Goal: Task Accomplishment & Management: Complete application form

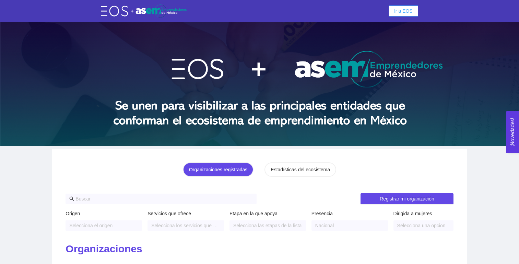
click at [410, 9] on span "Ir a EOS" at bounding box center [403, 11] width 19 height 8
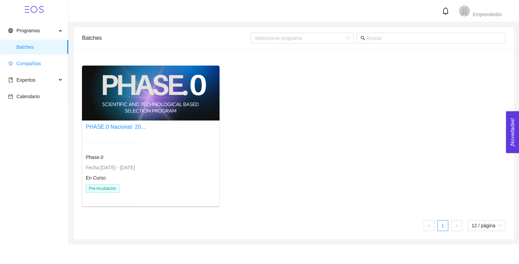
click at [41, 65] on span "Compañías" at bounding box center [35, 64] width 55 height 14
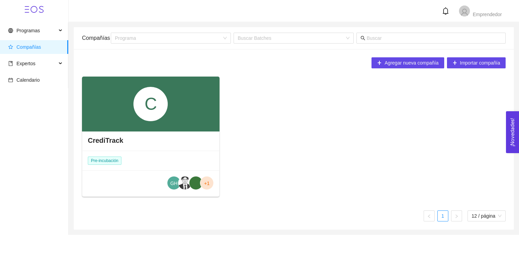
click at [141, 124] on div "C" at bounding box center [151, 104] width 138 height 55
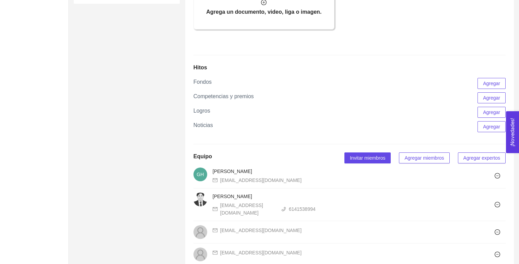
scroll to position [514, 0]
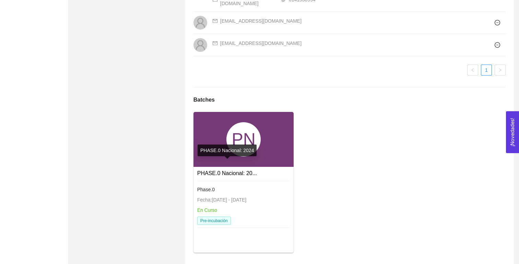
click at [230, 170] on link "PHASE.0 Nacional: 20..." at bounding box center [227, 173] width 60 height 6
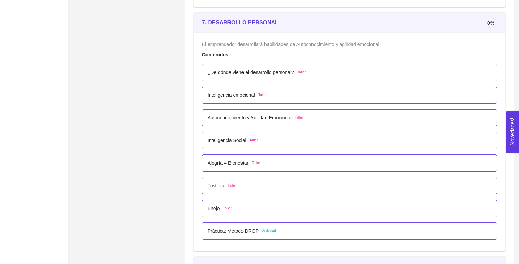
scroll to position [1852, 0]
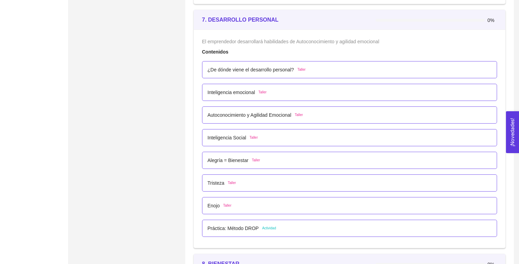
click at [250, 67] on p "¿De dónde viene el desarrollo personal?" at bounding box center [251, 70] width 86 height 8
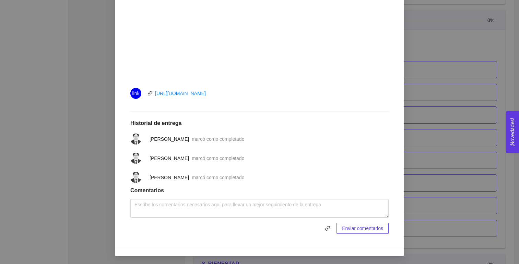
scroll to position [0, 0]
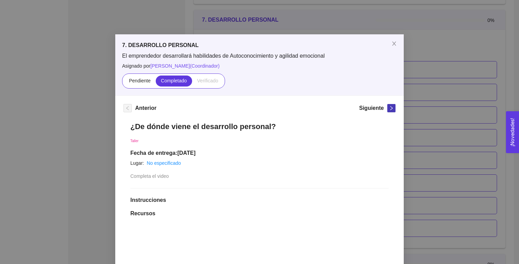
click at [390, 107] on icon "right" at bounding box center [391, 108] width 5 height 5
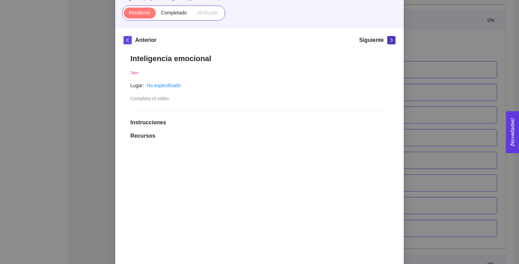
scroll to position [68, 0]
click at [171, 10] on span "Completado" at bounding box center [174, 12] width 26 height 5
click at [156, 15] on input "Completado" at bounding box center [156, 15] width 0 height 0
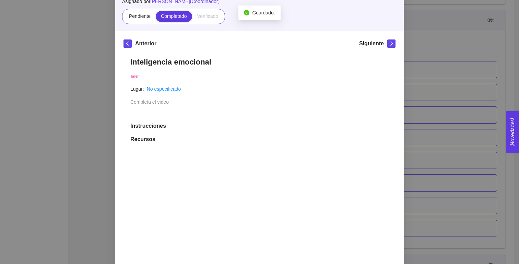
scroll to position [35, 0]
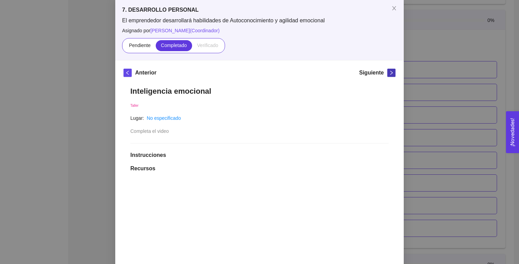
click at [389, 71] on icon "right" at bounding box center [391, 72] width 5 height 5
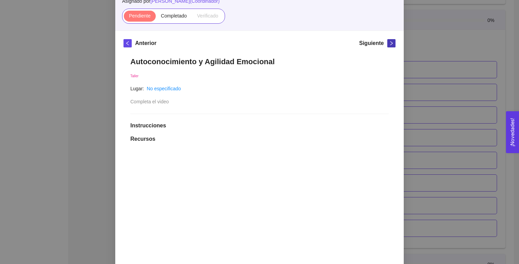
scroll to position [52, 0]
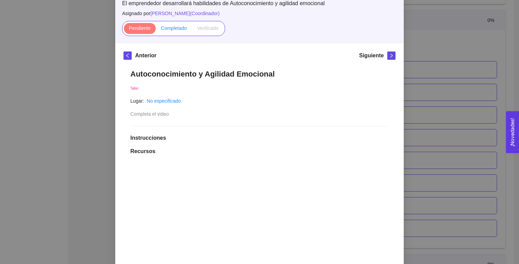
click at [173, 28] on span "Completado" at bounding box center [174, 27] width 26 height 5
click at [156, 30] on input "Completado" at bounding box center [156, 30] width 0 height 0
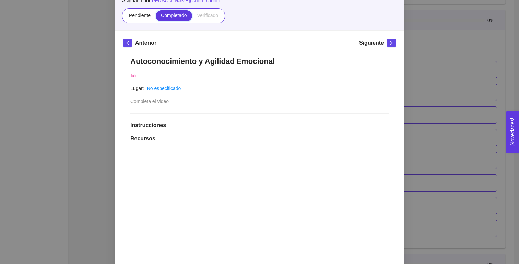
scroll to position [61, 0]
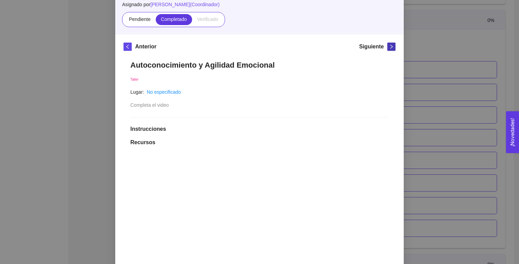
click at [390, 47] on icon "right" at bounding box center [391, 46] width 5 height 5
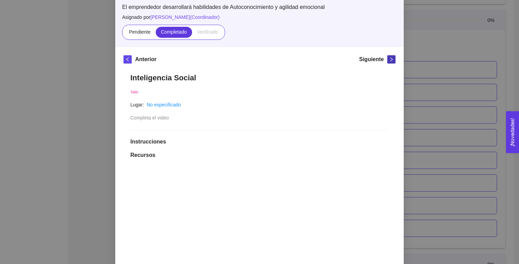
scroll to position [41, 0]
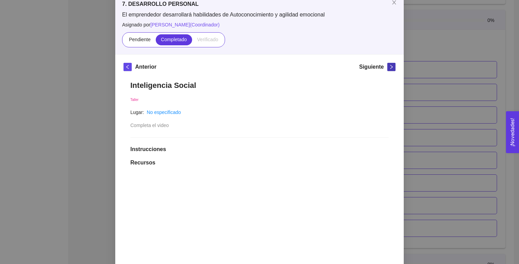
click at [391, 68] on icon "right" at bounding box center [391, 67] width 5 height 5
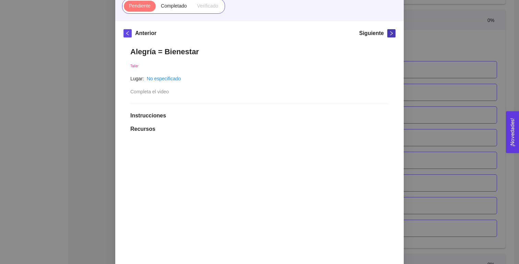
scroll to position [74, 0]
click at [180, 8] on span "Completado" at bounding box center [174, 5] width 26 height 5
click at [156, 8] on input "Completado" at bounding box center [156, 8] width 0 height 0
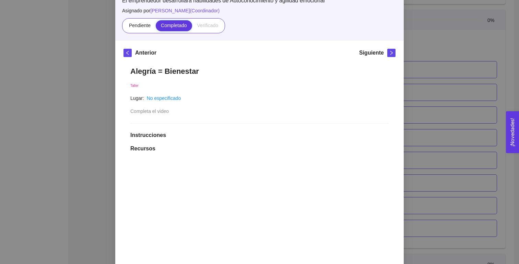
scroll to position [51, 0]
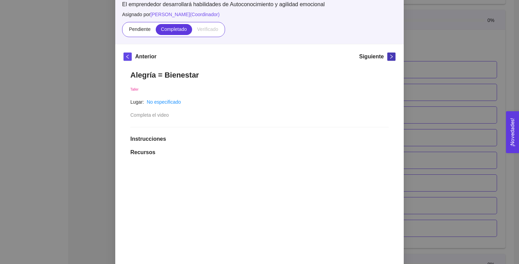
click at [391, 56] on icon "right" at bounding box center [391, 56] width 5 height 5
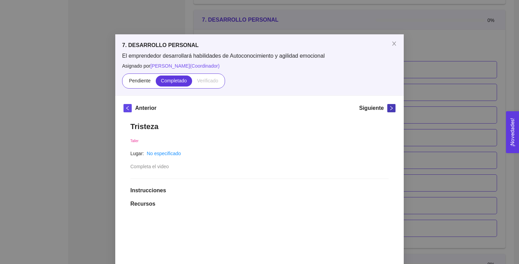
scroll to position [33, 0]
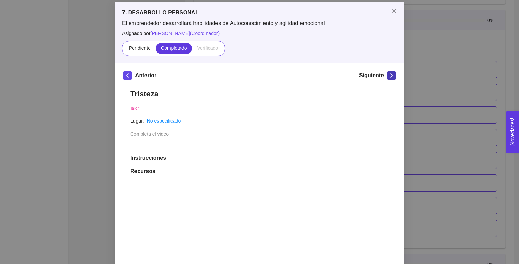
click at [391, 77] on icon "right" at bounding box center [391, 75] width 5 height 5
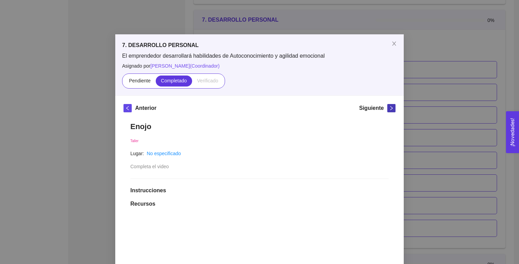
click at [389, 106] on span "right" at bounding box center [392, 108] width 8 height 5
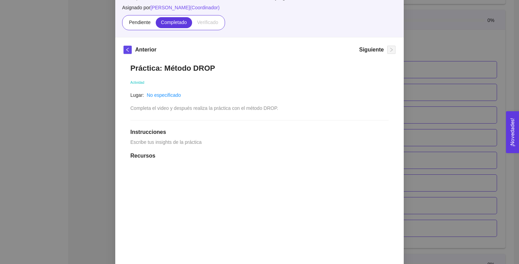
scroll to position [1, 0]
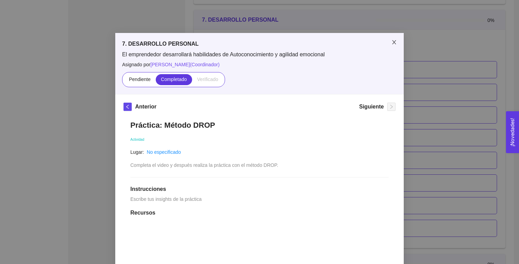
click at [394, 43] on icon "close" at bounding box center [394, 42] width 4 height 4
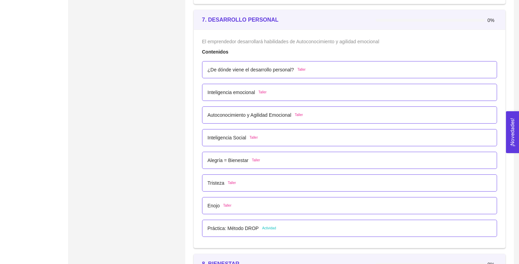
click at [254, 68] on p "¿De dónde viene el desarrollo personal?" at bounding box center [251, 70] width 86 height 8
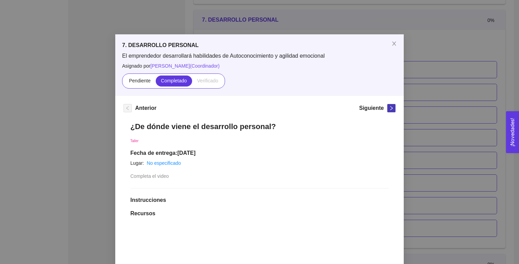
click at [388, 106] on span "right" at bounding box center [392, 108] width 8 height 5
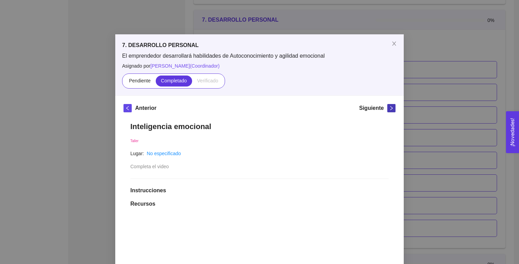
click at [388, 106] on span "right" at bounding box center [392, 108] width 8 height 5
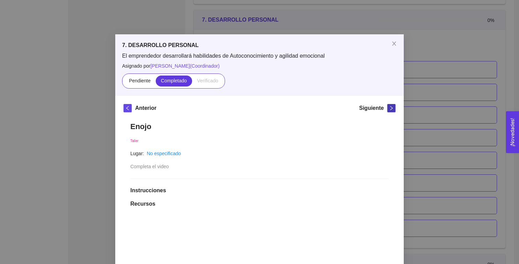
click at [388, 106] on span "right" at bounding box center [392, 108] width 8 height 5
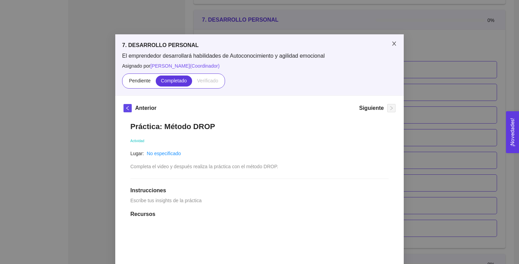
click at [396, 43] on icon "close" at bounding box center [393, 43] width 5 height 5
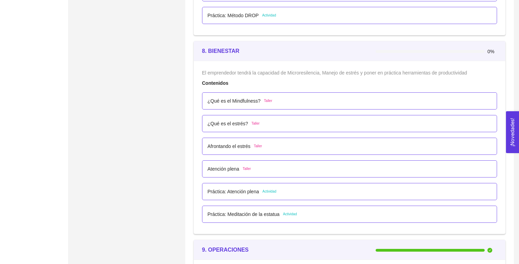
scroll to position [2092, 0]
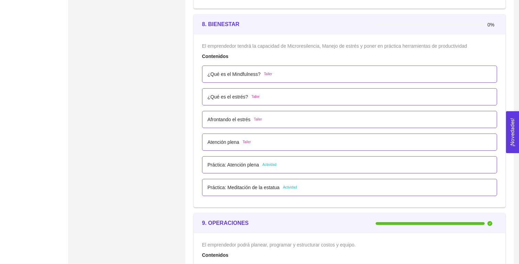
click at [235, 71] on p "¿Qué es el Mindfulness?" at bounding box center [234, 74] width 53 height 8
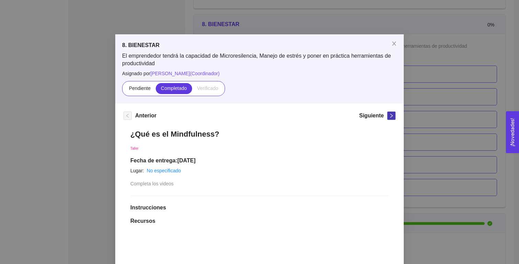
click at [389, 118] on button "button" at bounding box center [391, 116] width 8 height 8
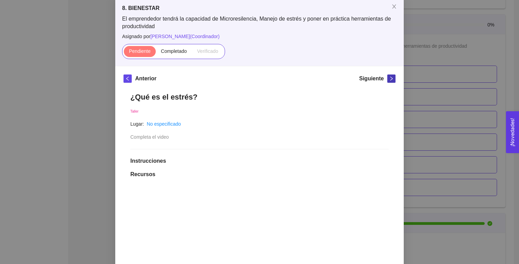
scroll to position [36, 0]
click at [172, 55] on label "Completado" at bounding box center [174, 52] width 36 height 11
click at [156, 54] on input "Completado" at bounding box center [156, 54] width 0 height 0
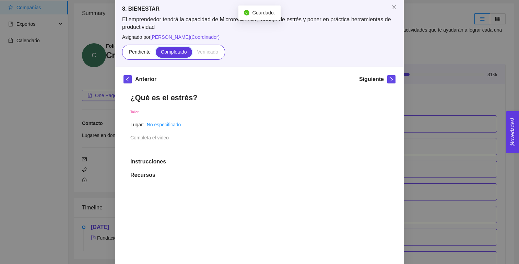
scroll to position [2092, 0]
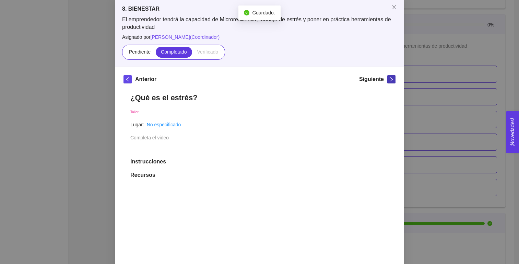
click at [391, 80] on icon "right" at bounding box center [391, 79] width 5 height 5
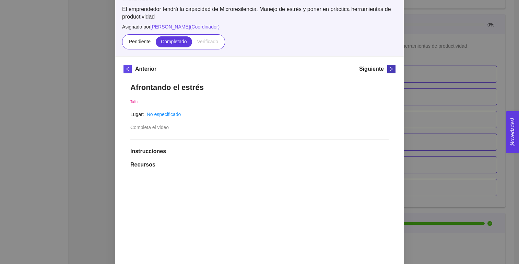
scroll to position [45, 0]
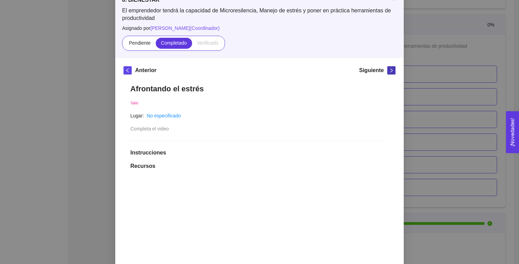
click at [391, 71] on icon "right" at bounding box center [391, 70] width 5 height 5
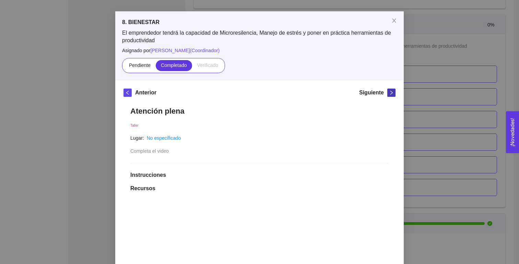
scroll to position [13, 0]
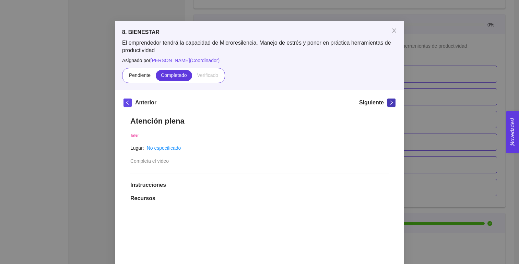
click at [389, 103] on icon "right" at bounding box center [391, 102] width 5 height 5
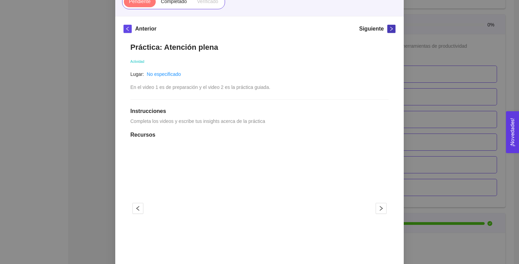
scroll to position [51, 0]
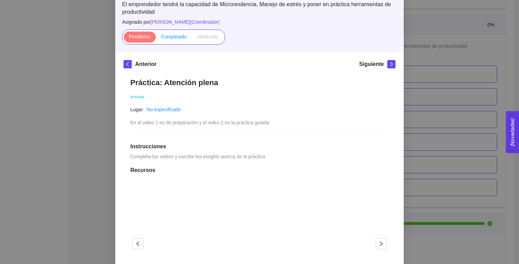
click at [177, 40] on label "Completado" at bounding box center [174, 37] width 36 height 11
click at [156, 38] on input "Completado" at bounding box center [156, 38] width 0 height 0
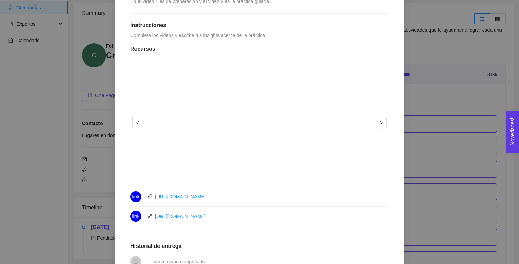
scroll to position [257, 0]
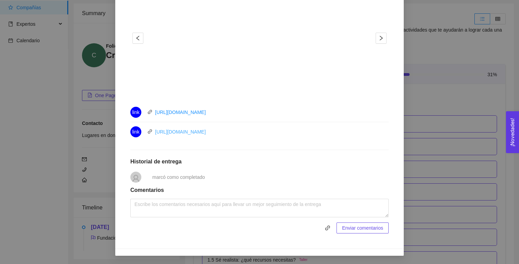
click at [184, 133] on link "[URL][DOMAIN_NAME]" at bounding box center [180, 131] width 51 height 5
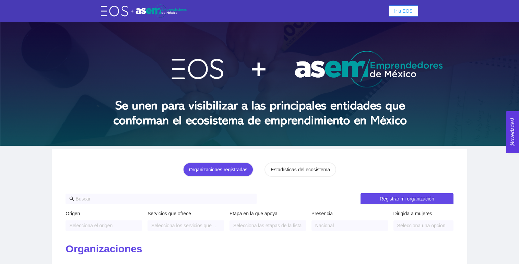
click at [415, 11] on button "Ir a EOS" at bounding box center [404, 10] width 30 height 11
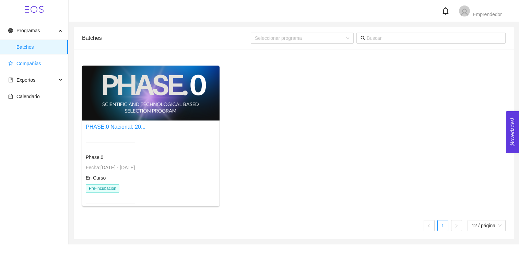
click at [24, 65] on span "Compañías" at bounding box center [28, 63] width 25 height 5
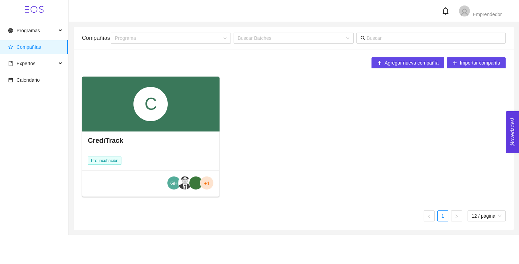
click at [168, 148] on div "CrediTrack" at bounding box center [150, 140] width 137 height 21
click at [172, 119] on div "C" at bounding box center [151, 104] width 138 height 55
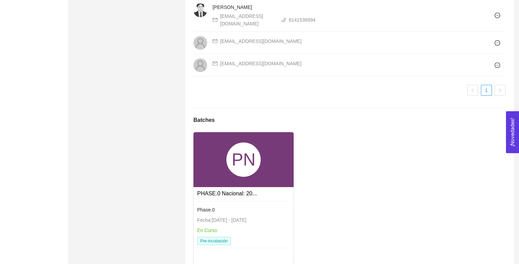
scroll to position [514, 0]
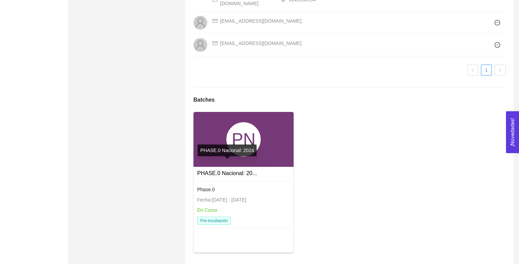
click at [210, 170] on link "PHASE.0 Nacional: 20..." at bounding box center [227, 173] width 60 height 6
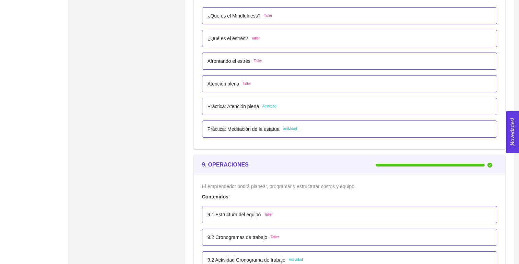
scroll to position [2141, 0]
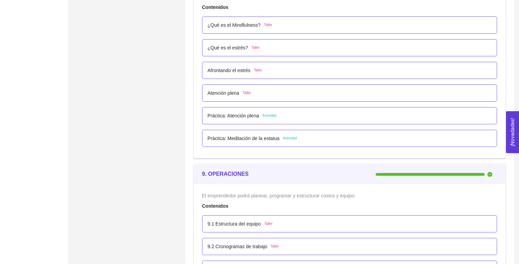
click at [218, 93] on p "Atención plena" at bounding box center [224, 93] width 32 height 8
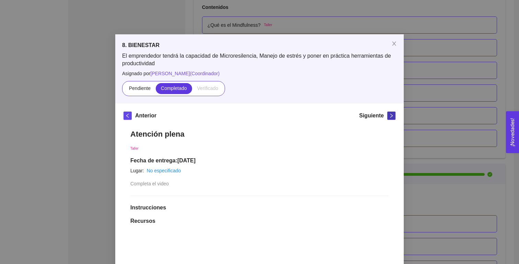
click at [392, 116] on icon "right" at bounding box center [391, 116] width 2 height 4
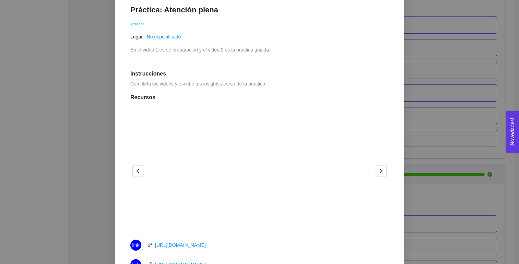
scroll to position [257, 0]
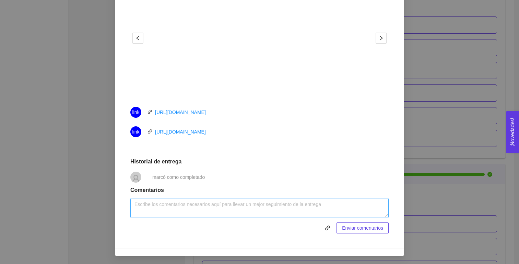
click at [218, 207] on textarea at bounding box center [259, 208] width 258 height 19
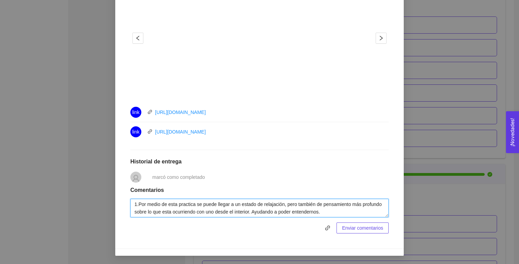
click at [326, 208] on textarea "1.Por medio de esta practica se puede llegar a un estado de relajación, pero ta…" at bounding box center [259, 208] width 258 height 19
click at [353, 212] on textarea "1.Por medio de esta practica se puede llegar a un estado de relajación, pero ta…" at bounding box center [259, 208] width 258 height 19
click at [347, 203] on textarea "1.Por medio de esta practica se puede llegar a un estado de relajación, pero ta…" at bounding box center [259, 208] width 258 height 19
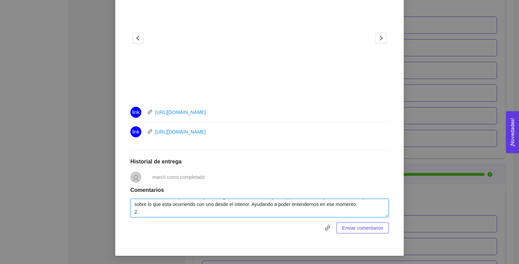
click at [249, 210] on textarea "1.Por medio de esta practica se puede llegar a un estado de relajación, pero ta…" at bounding box center [259, 208] width 258 height 19
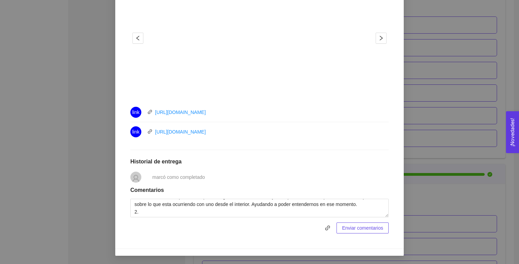
scroll to position [244, 0]
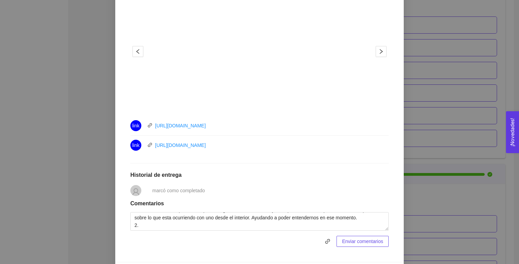
click at [291, 129] on div "link https://youtu.be/1yEKtaLr5M4" at bounding box center [259, 125] width 258 height 11
click at [223, 160] on div "Práctica: Atención plena Actividad Lugar: No especificado En el video 1 es de p…" at bounding box center [260, 66] width 272 height 375
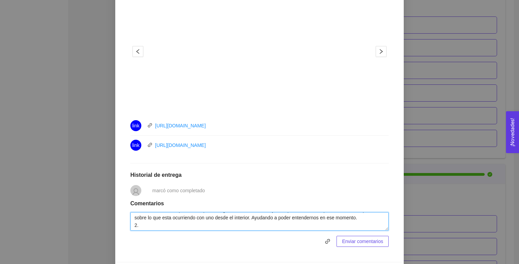
click at [168, 225] on textarea "1.Por medio de esta practica se puede llegar a un estado de relajación, pero ta…" at bounding box center [259, 221] width 258 height 19
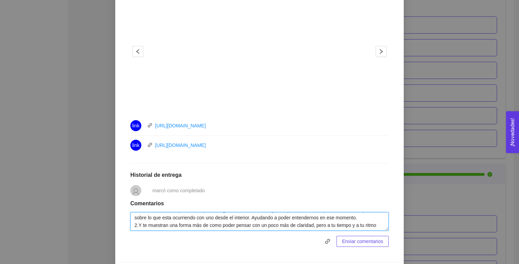
scroll to position [20, 0]
drag, startPoint x: 362, startPoint y: 222, endPoint x: 334, endPoint y: 223, distance: 28.2
click at [334, 223] on textarea "1.Por medio de esta practica se puede llegar a un estado de relajación, pero ta…" at bounding box center [259, 221] width 258 height 19
click at [158, 226] on textarea "1.Por medio de esta practica se puede llegar a un estado de relajación, pero ta…" at bounding box center [259, 221] width 258 height 19
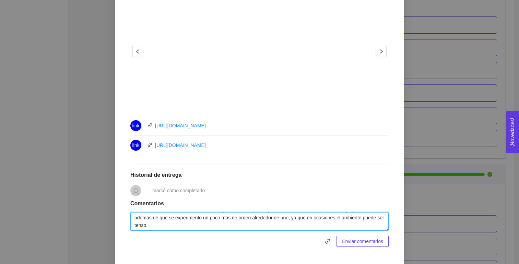
scroll to position [29, 0]
type textarea "1.Por medio de esta practica se puede llegar a un estado de relajación, pero ta…"
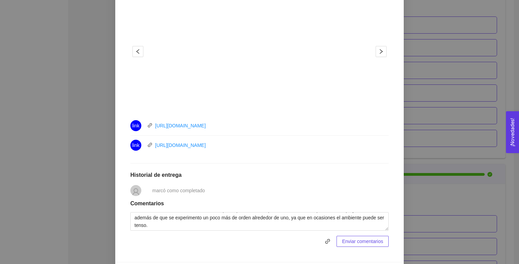
click at [348, 244] on span "Enviar comentarios" at bounding box center [362, 241] width 41 height 8
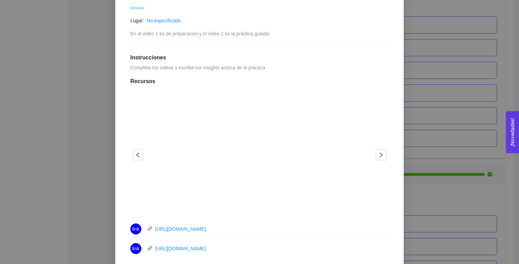
scroll to position [0, 0]
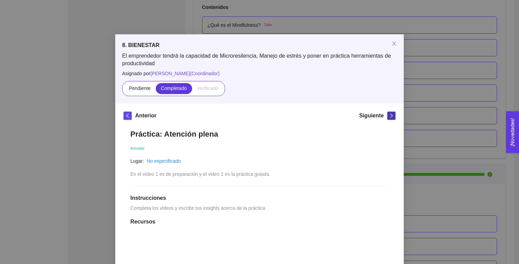
click at [391, 113] on icon "right" at bounding box center [391, 115] width 5 height 5
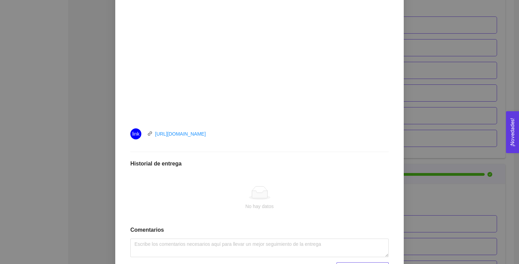
scroll to position [224, 0]
click at [179, 133] on link "https://youtu.be/uOA4JsFddVU" at bounding box center [180, 134] width 51 height 5
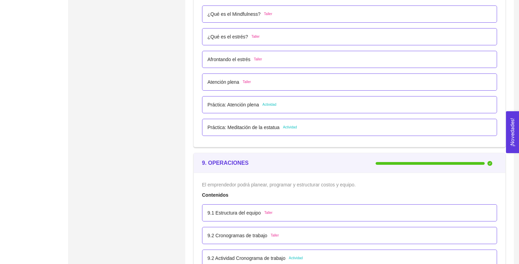
scroll to position [2167, 0]
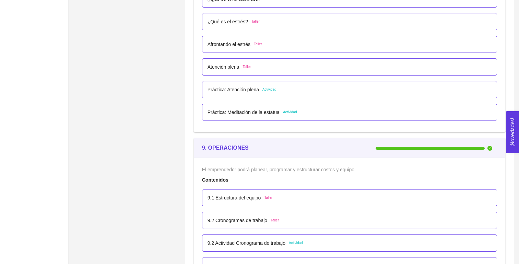
click at [244, 90] on p "Práctica: Atención plena" at bounding box center [233, 90] width 51 height 8
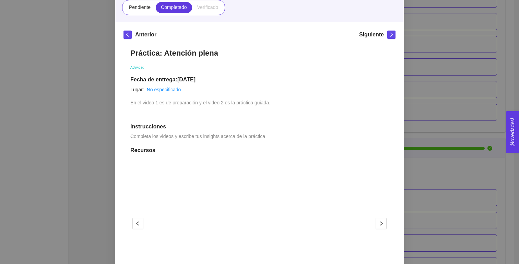
scroll to position [38, 0]
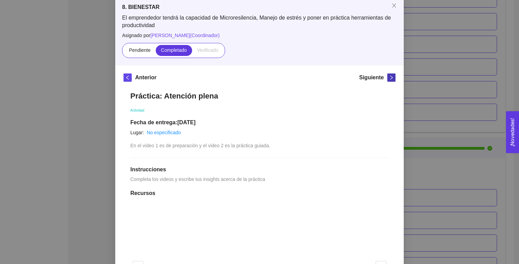
click at [393, 79] on icon "right" at bounding box center [391, 77] width 5 height 5
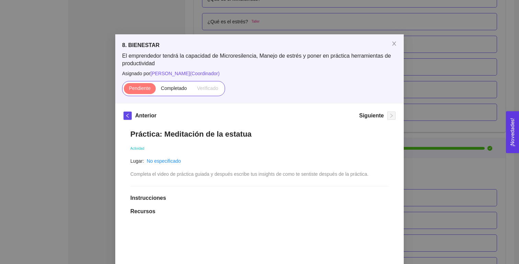
scroll to position [178, 0]
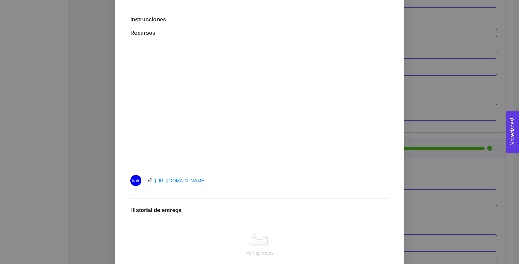
click at [255, 192] on div "Práctica: Meditación de la estatua Actividad Lugar: No especificado Completa el…" at bounding box center [260, 135] width 272 height 383
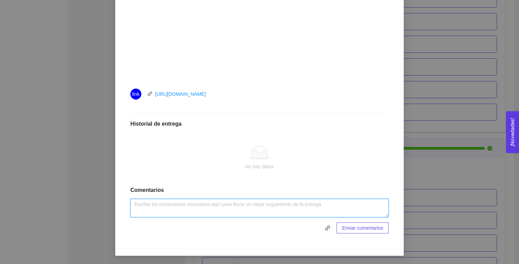
click at [227, 202] on textarea at bounding box center [259, 208] width 258 height 19
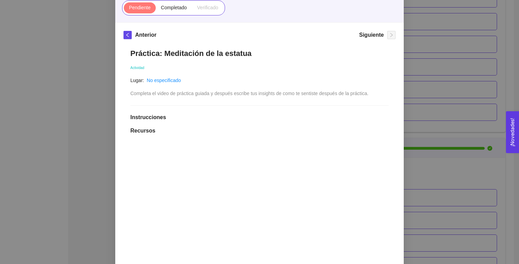
scroll to position [75, 0]
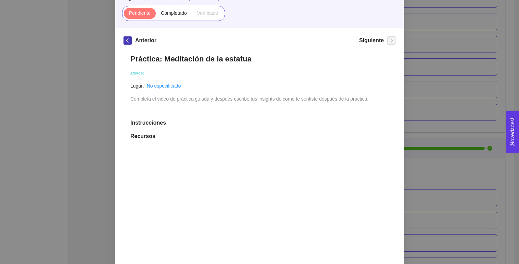
click at [128, 42] on icon "left" at bounding box center [127, 40] width 2 height 4
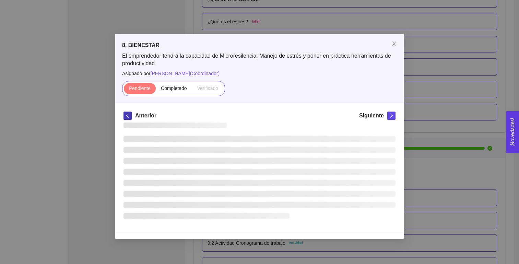
scroll to position [0, 0]
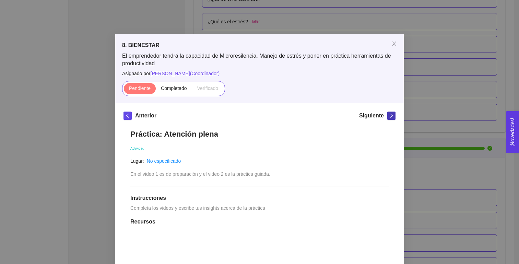
click at [394, 114] on icon "right" at bounding box center [391, 115] width 5 height 5
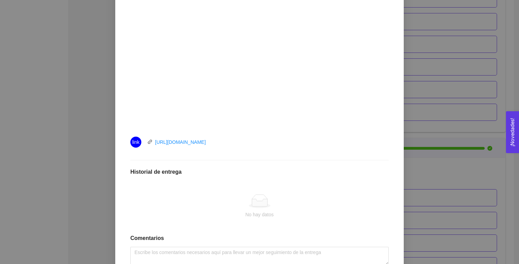
scroll to position [265, 0]
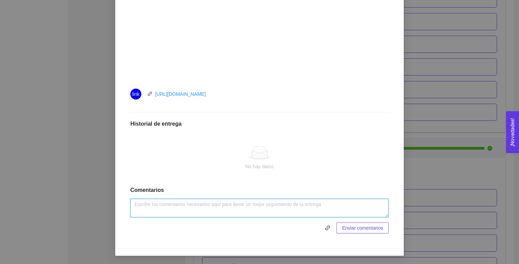
click at [164, 206] on textarea at bounding box center [259, 208] width 258 height 19
click at [169, 204] on textarea at bounding box center [259, 208] width 258 height 19
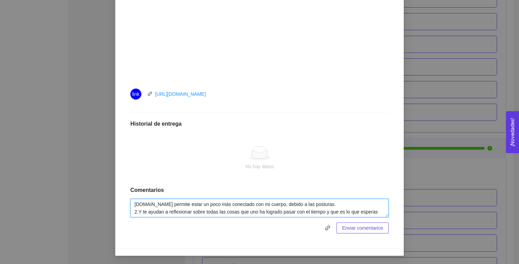
scroll to position [5, 0]
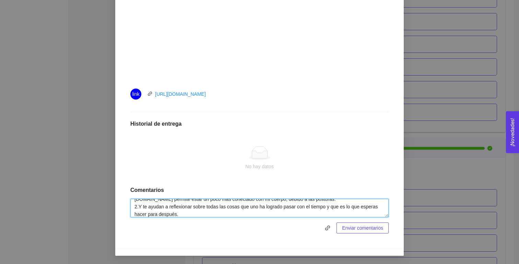
type textarea "1.Me permite estar un poco más conectado con mi cuerpo, debido a las posturas. …"
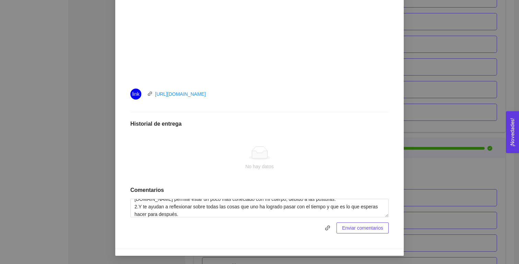
click at [347, 231] on span "Enviar comentarios" at bounding box center [362, 228] width 41 height 8
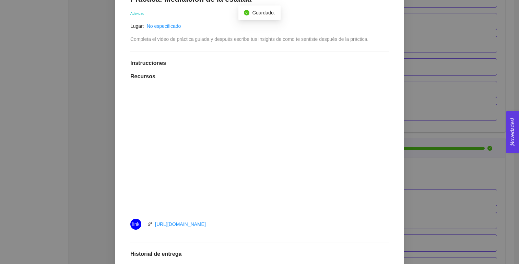
scroll to position [45, 0]
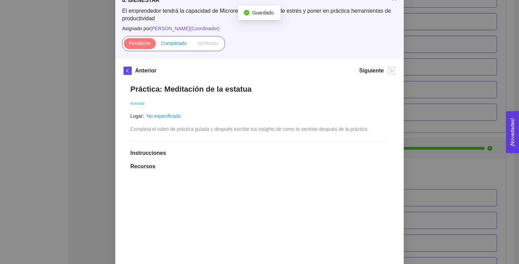
click at [166, 40] on span "Completado" at bounding box center [174, 42] width 26 height 5
click at [156, 45] on input "Completado" at bounding box center [156, 45] width 0 height 0
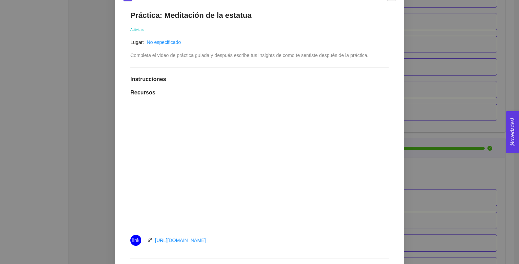
scroll to position [100, 0]
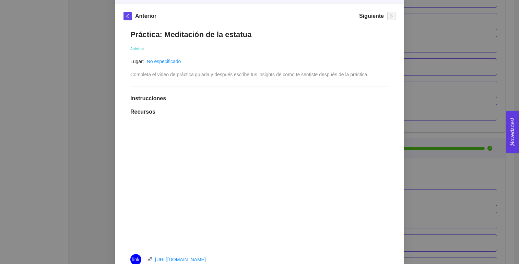
click at [202, 87] on div "Práctica: Meditación de la estatua Actividad Lugar: No especificado Completa el…" at bounding box center [260, 211] width 272 height 376
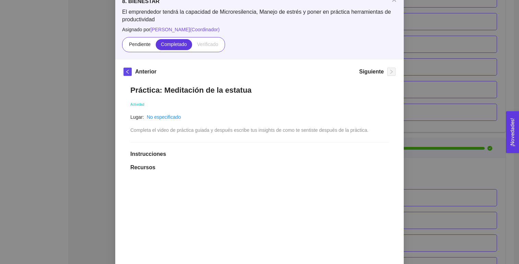
scroll to position [34, 0]
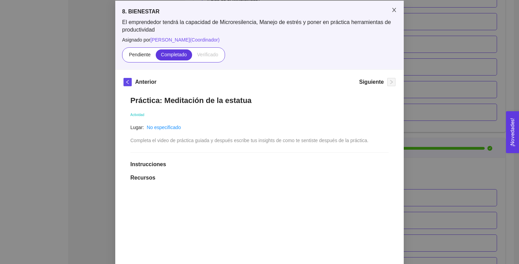
click at [393, 11] on icon "close" at bounding box center [394, 10] width 4 height 4
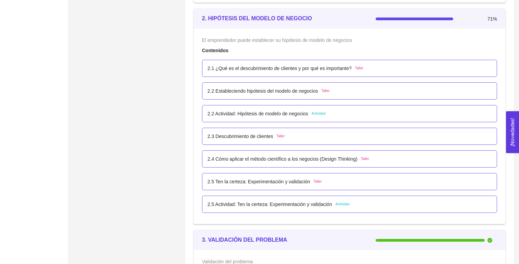
scroll to position [658, 0]
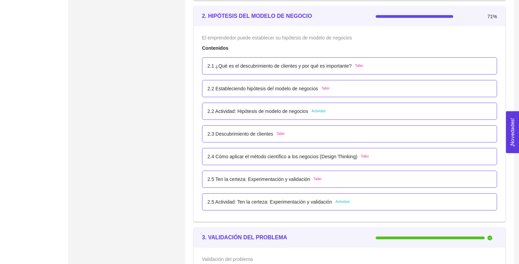
click at [235, 60] on div "2.1 ¿Qué es el descubrimiento de clientes y por qué es importante? Taller" at bounding box center [349, 65] width 295 height 17
click at [231, 63] on p "2.1 ¿Qué es el descubrimiento de clientes y por qué es importante?" at bounding box center [280, 66] width 144 height 8
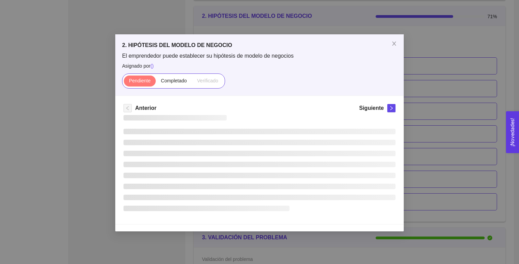
scroll to position [0, 0]
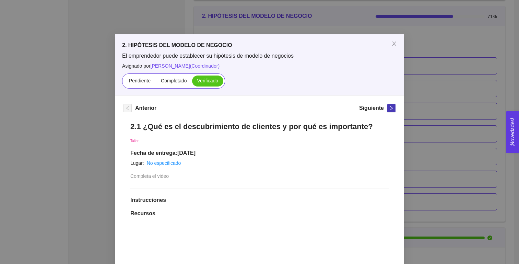
click at [391, 106] on icon "right" at bounding box center [391, 108] width 5 height 5
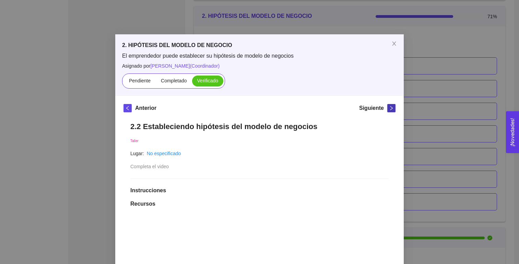
click at [391, 106] on icon "right" at bounding box center [391, 108] width 5 height 5
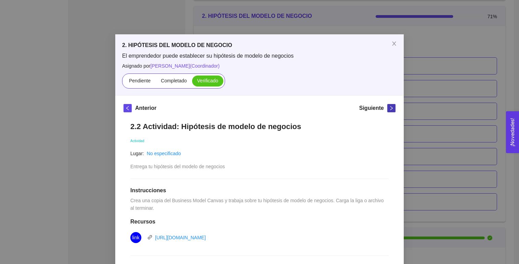
click at [391, 106] on icon "right" at bounding box center [391, 108] width 5 height 5
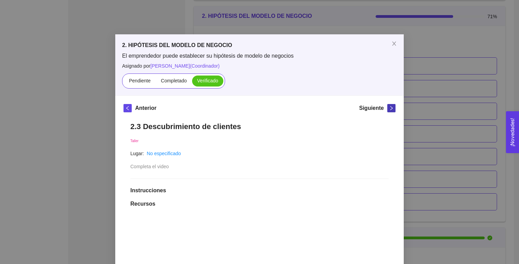
click at [391, 106] on icon "right" at bounding box center [391, 108] width 5 height 5
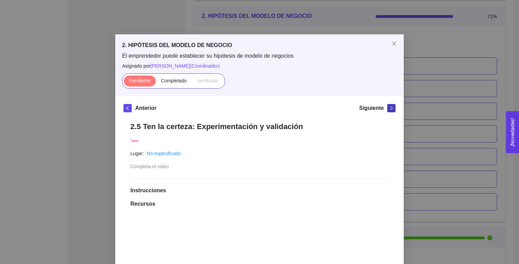
click at [391, 106] on icon "right" at bounding box center [391, 108] width 5 height 5
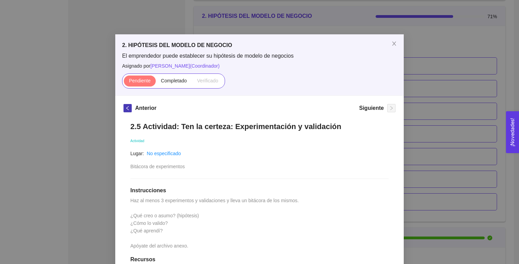
click at [127, 111] on button "button" at bounding box center [128, 108] width 8 height 8
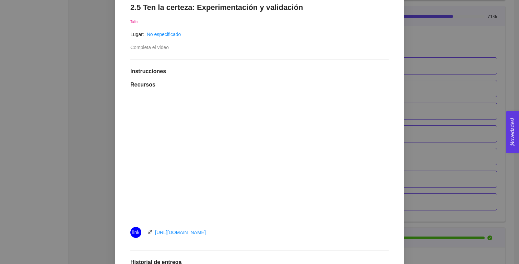
scroll to position [42, 0]
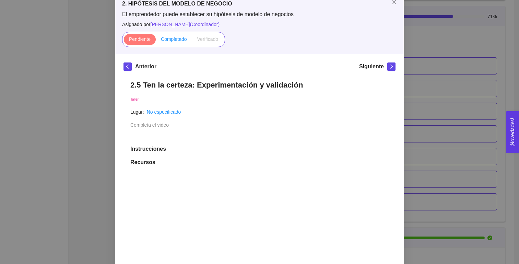
click at [173, 41] on span "Completado" at bounding box center [174, 38] width 26 height 5
click at [156, 41] on input "Completado" at bounding box center [156, 41] width 0 height 0
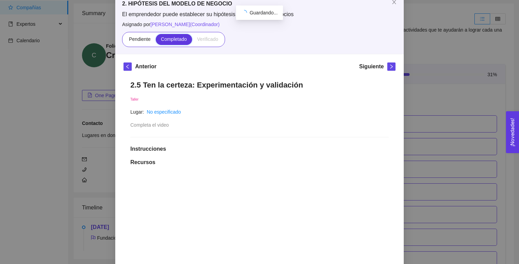
scroll to position [658, 0]
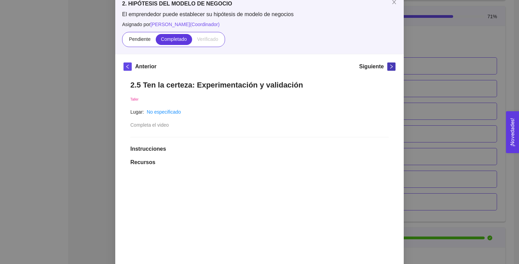
click at [388, 69] on button "button" at bounding box center [391, 66] width 8 height 8
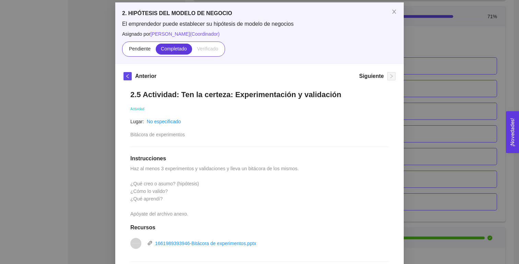
scroll to position [24, 0]
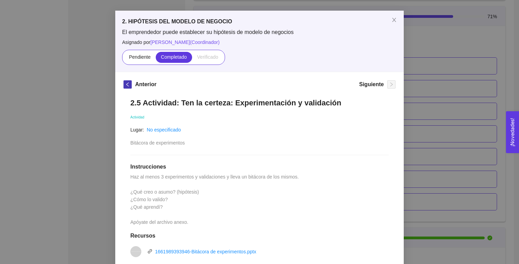
click at [126, 83] on icon "left" at bounding box center [127, 84] width 5 height 5
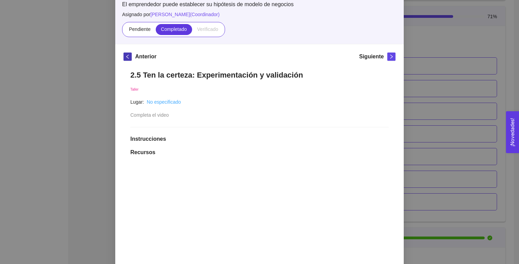
scroll to position [43, 0]
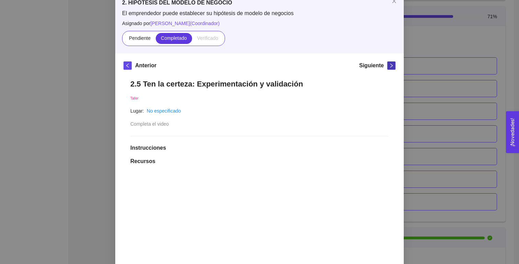
click at [392, 68] on button "button" at bounding box center [391, 65] width 8 height 8
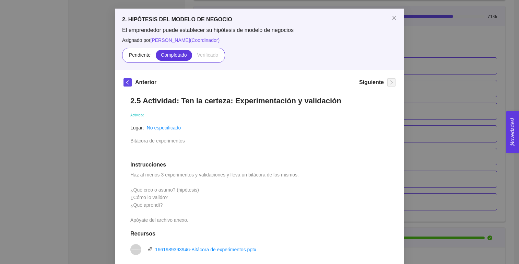
scroll to position [13, 0]
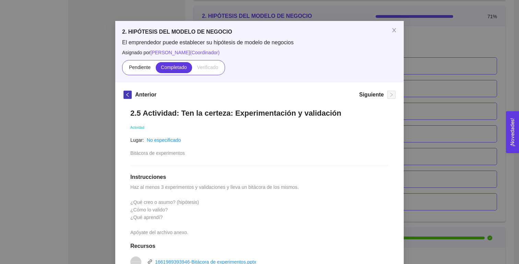
click at [129, 97] on icon "left" at bounding box center [127, 94] width 5 height 5
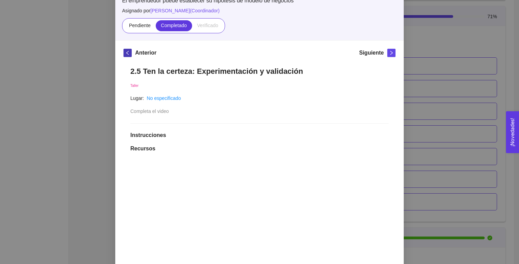
scroll to position [47, 0]
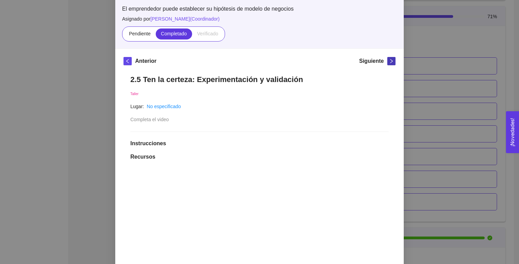
click at [392, 64] on button "button" at bounding box center [391, 61] width 8 height 8
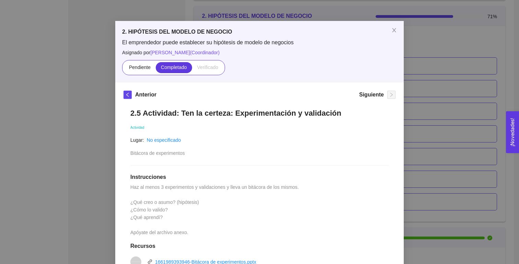
scroll to position [14, 0]
click at [393, 33] on icon "close" at bounding box center [393, 29] width 5 height 5
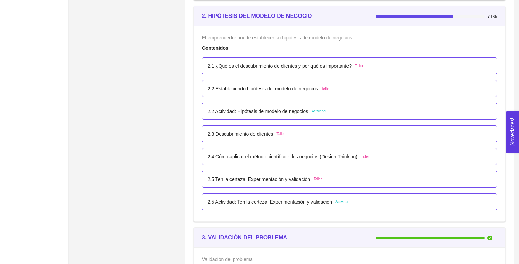
click at [238, 111] on p "2.2 Actividad: Hipótesis de modelo de negocios" at bounding box center [258, 111] width 101 height 8
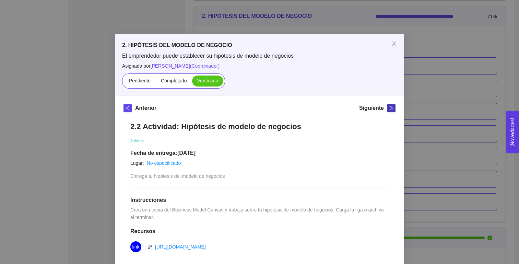
click at [391, 109] on icon "right" at bounding box center [391, 108] width 2 height 4
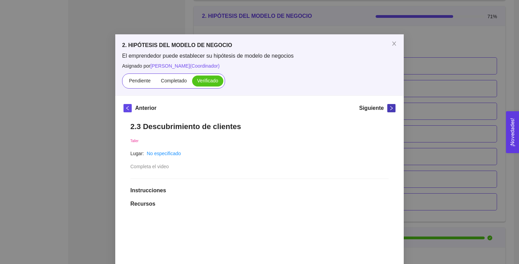
click at [391, 109] on icon "right" at bounding box center [391, 108] width 2 height 4
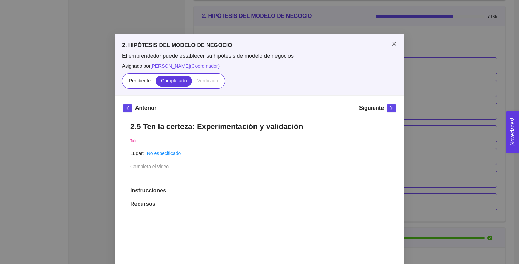
click at [396, 46] on icon "close" at bounding box center [393, 43] width 5 height 5
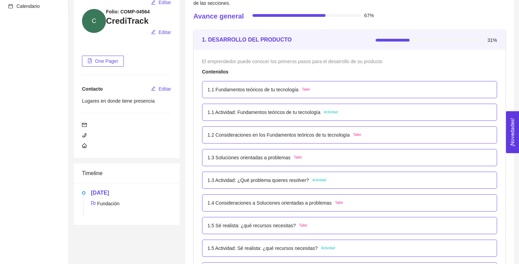
scroll to position [79, 0]
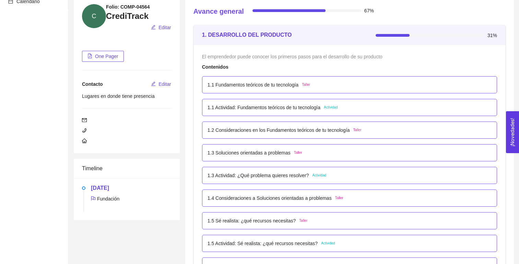
click at [294, 86] on p "1.1 Fundamentos teóricos de tu tecnología" at bounding box center [253, 85] width 91 height 8
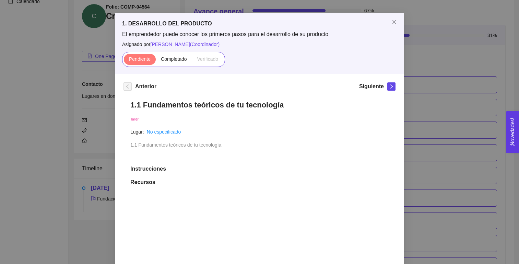
scroll to position [0, 0]
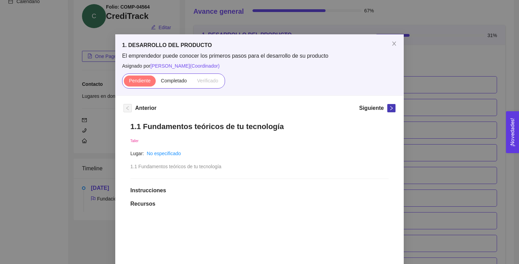
click at [390, 110] on button "button" at bounding box center [391, 108] width 8 height 8
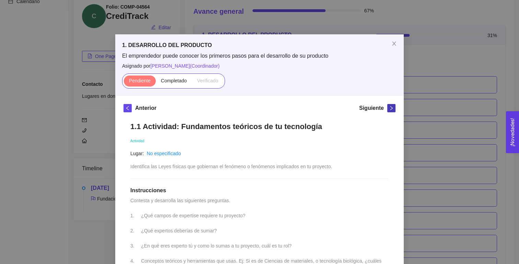
click at [390, 110] on button "button" at bounding box center [391, 108] width 8 height 8
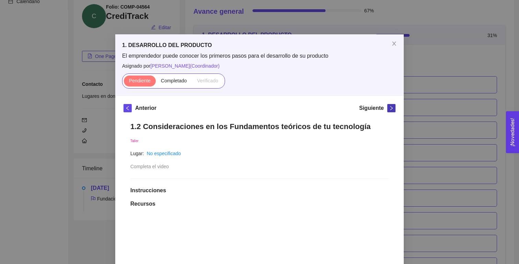
click at [390, 110] on button "button" at bounding box center [391, 108] width 8 height 8
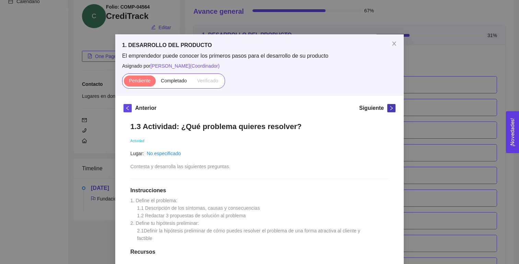
click at [390, 110] on button "button" at bounding box center [391, 108] width 8 height 8
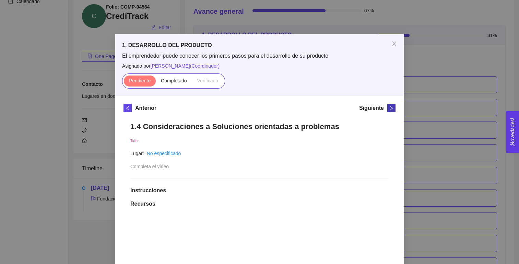
click at [390, 110] on button "button" at bounding box center [391, 108] width 8 height 8
click at [396, 47] on span "Close" at bounding box center [394, 43] width 19 height 19
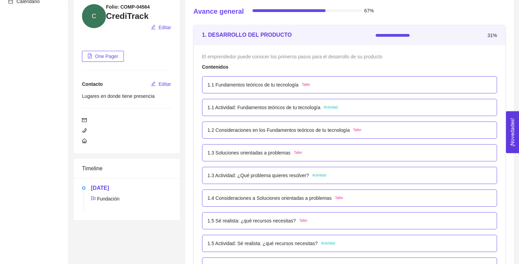
click at [394, 53] on div "El emprendedor puede conocer los primeros pasos para el desarrollo de su produc…" at bounding box center [349, 57] width 295 height 8
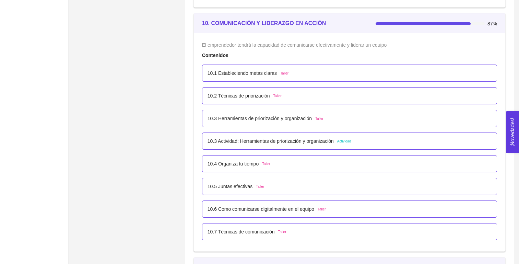
scroll to position [2515, 0]
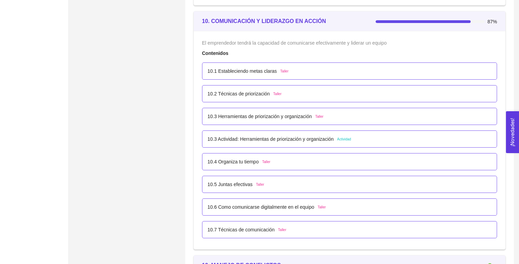
click at [247, 74] on div "10.1 Estableciendo metas claras Taller" at bounding box center [349, 70] width 295 height 17
click at [249, 73] on p "10.1 Estableciendo metas claras" at bounding box center [242, 71] width 69 height 8
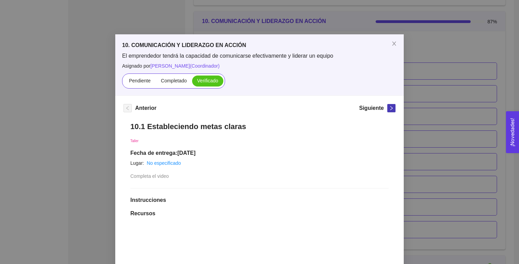
click at [393, 106] on icon "right" at bounding box center [391, 108] width 5 height 5
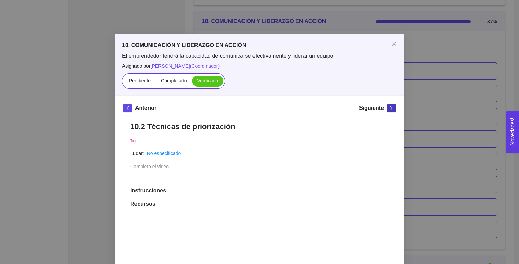
click at [393, 106] on icon "right" at bounding box center [391, 108] width 5 height 5
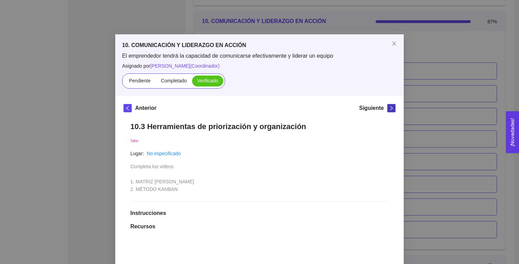
click at [393, 106] on icon "right" at bounding box center [391, 108] width 5 height 5
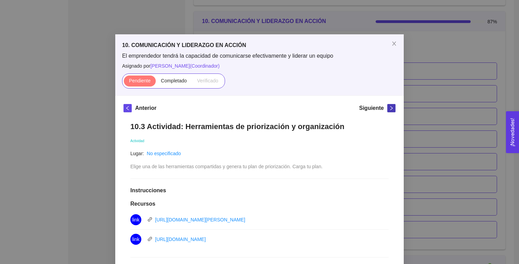
click at [393, 106] on icon "right" at bounding box center [391, 108] width 5 height 5
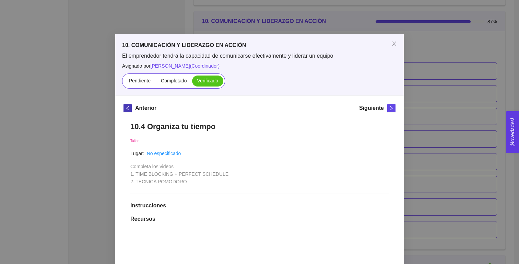
click at [130, 106] on span "left" at bounding box center [128, 108] width 8 height 5
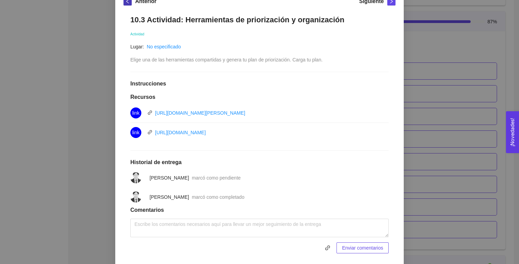
scroll to position [39, 0]
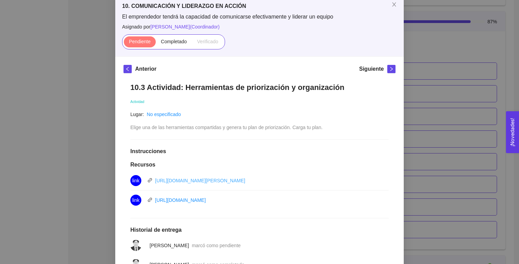
click at [178, 182] on link "https://asana.com/es/templates/eisenhower-matrix" at bounding box center [200, 180] width 90 height 5
